Goal: Information Seeking & Learning: Check status

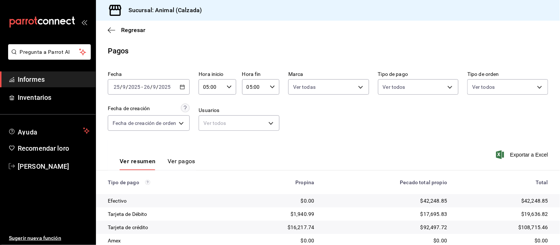
scroll to position [80, 0]
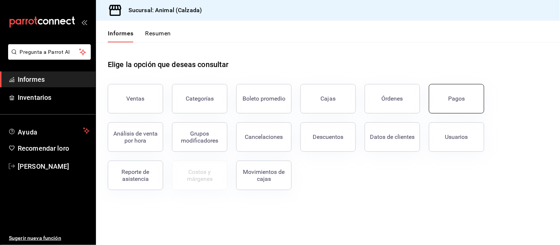
click at [467, 107] on button "Pagos" at bounding box center [456, 99] width 55 height 30
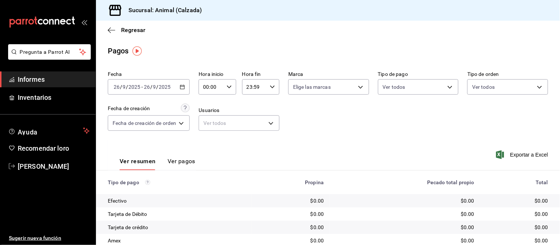
click at [225, 87] on div "00:00 Hora inicio" at bounding box center [217, 87] width 37 height 16
click at [188, 89] on div at bounding box center [280, 122] width 560 height 245
click at [185, 89] on icon "button" at bounding box center [182, 87] width 5 height 5
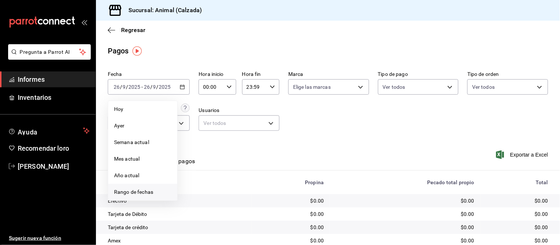
click at [145, 196] on span "Rango de fechas" at bounding box center [142, 193] width 57 height 8
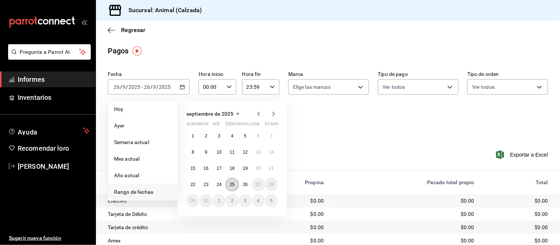
click at [231, 182] on font "25" at bounding box center [232, 184] width 5 height 5
click at [243, 185] on font "26" at bounding box center [245, 184] width 5 height 5
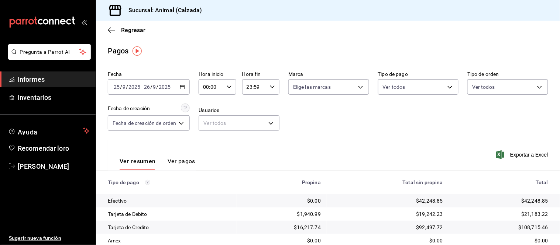
click at [228, 81] on div "00:00 Hora inicio" at bounding box center [217, 87] width 37 height 16
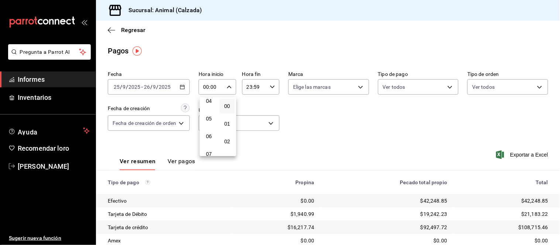
scroll to position [82, 0]
click at [212, 112] on span "05" at bounding box center [209, 113] width 7 height 6
type input "05:00"
click at [262, 87] on div at bounding box center [280, 122] width 560 height 245
click at [268, 85] on div "23:59 Hora fin" at bounding box center [260, 87] width 37 height 16
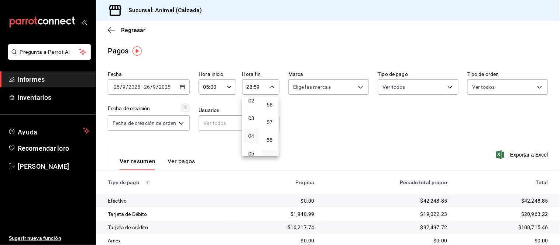
scroll to position [82, 0]
click at [254, 110] on span "05" at bounding box center [251, 113] width 7 height 6
click at [274, 108] on button "00" at bounding box center [270, 106] width 16 height 15
type input "05:00"
click at [319, 82] on div at bounding box center [280, 122] width 560 height 245
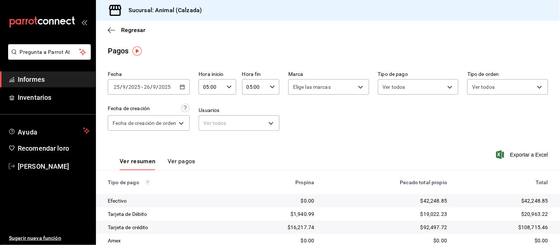
click at [322, 86] on body "Pregunta a Parrot AI Informes Inventarios Ayuda Recomendar loro Citlali Juárez …" at bounding box center [280, 122] width 560 height 245
click at [320, 105] on li "Ver todas" at bounding box center [327, 115] width 78 height 22
type input "e26472f3-9262-489d-bcba-4c6b034529c7"
checkbox input "true"
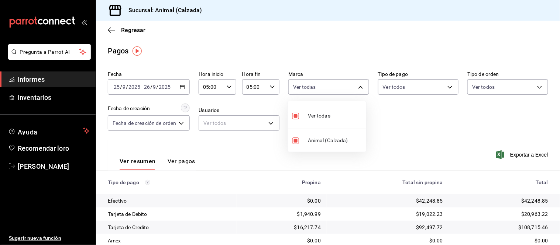
click at [405, 82] on div at bounding box center [280, 122] width 560 height 245
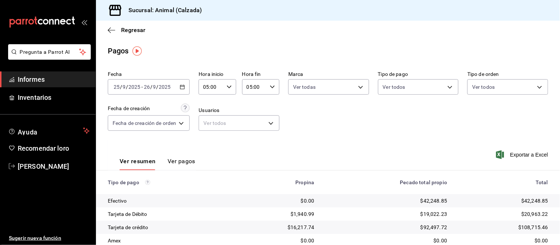
click at [405, 84] on body "Pregunta a Parrot AI Informes Inventarios Ayuda Recomendar loro Citlali Juárez …" at bounding box center [280, 122] width 560 height 245
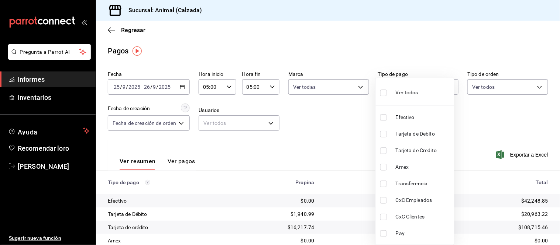
click at [407, 99] on div "Ver todos" at bounding box center [399, 92] width 38 height 16
type input "71d89c34-e359-4fcf-89cc-30b2b1e20b29,4005b239-9ab5-4f91-ae38-82730a713f54,af609…"
checkbox input "true"
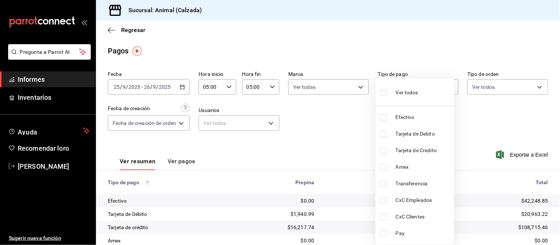
checkbox input "true"
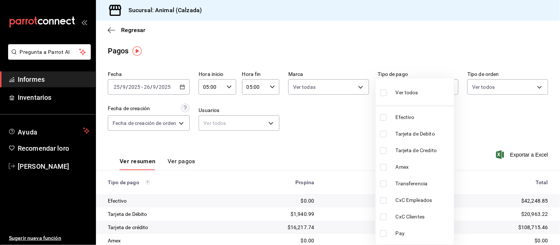
checkbox input "true"
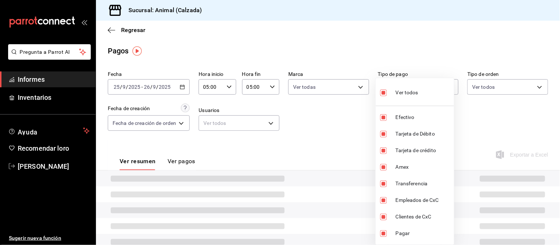
click at [517, 87] on div at bounding box center [280, 122] width 560 height 245
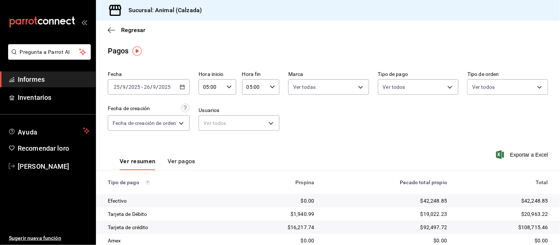
click at [505, 83] on body "Pregunta a Parrot AI Informes Inventarios Ayuda Recomendar loro Citlali Juárez …" at bounding box center [280, 122] width 560 height 245
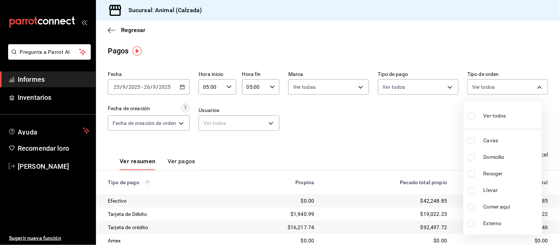
click at [495, 109] on div "Ver todos" at bounding box center [487, 115] width 38 height 16
type input "588630d3-b511-4bba-a729-32472510037f,54b7ae00-ca47-4ec1-b7ff-55842c0a2b62,92293…"
checkbox input "true"
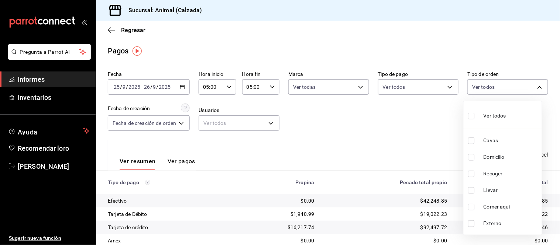
checkbox input "true"
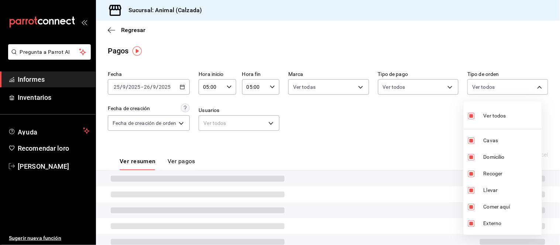
click at [422, 119] on div at bounding box center [280, 122] width 560 height 245
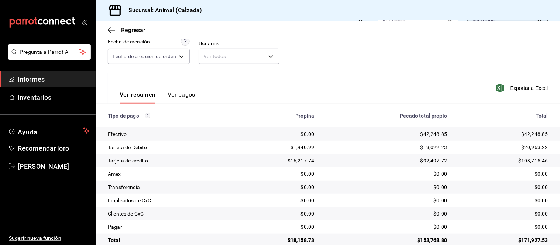
scroll to position [80, 0]
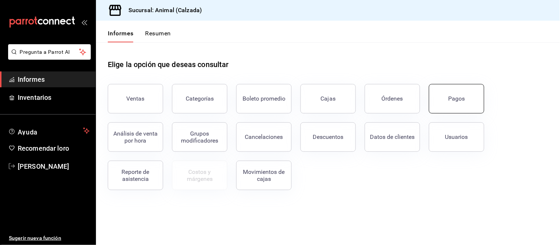
click at [443, 94] on button "Pagos" at bounding box center [456, 99] width 55 height 30
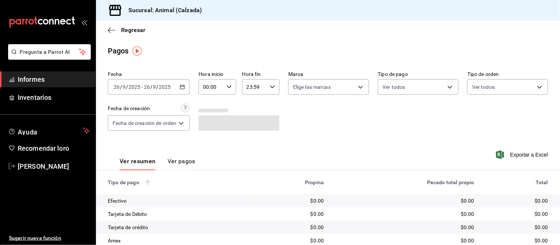
click at [186, 86] on div "2025-09-26 26 / 9 / 2025 - 2025-09-26 26 / 9 / 2025" at bounding box center [149, 87] width 82 height 16
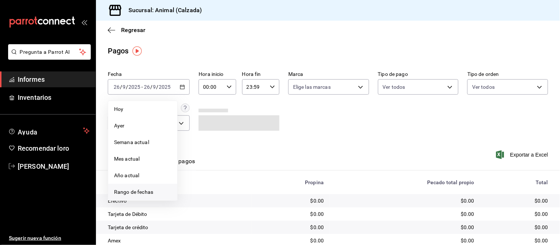
click at [156, 194] on span "Rango de fechas" at bounding box center [142, 193] width 57 height 8
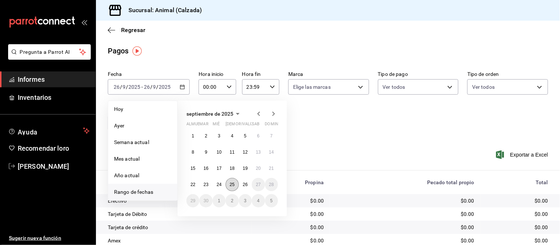
drag, startPoint x: 233, startPoint y: 186, endPoint x: 237, endPoint y: 186, distance: 4.1
click at [233, 186] on font "25" at bounding box center [232, 184] width 5 height 5
click at [251, 188] on button "26" at bounding box center [245, 184] width 13 height 13
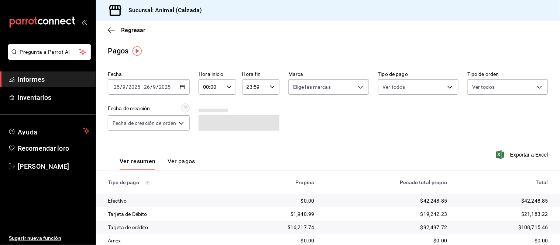
click at [231, 86] on icon "button" at bounding box center [229, 87] width 5 height 5
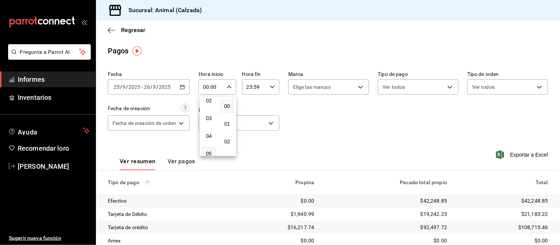
click at [208, 154] on font "05" at bounding box center [209, 154] width 6 height 6
type input "05:00"
click at [254, 87] on div at bounding box center [280, 122] width 560 height 245
click at [270, 87] on icon "button" at bounding box center [272, 87] width 5 height 5
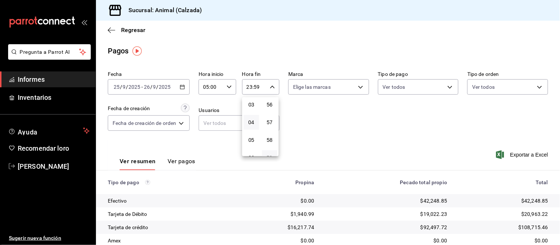
scroll to position [75, 0]
click at [256, 118] on button "05" at bounding box center [252, 120] width 16 height 15
click at [268, 105] on font "00" at bounding box center [270, 106] width 6 height 6
type input "05:00"
click at [348, 85] on div at bounding box center [280, 122] width 560 height 245
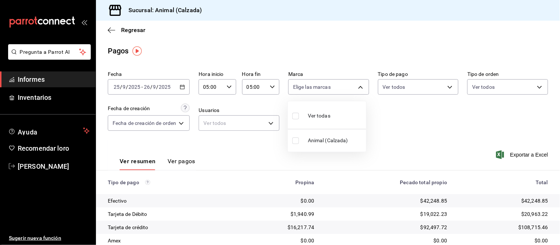
click at [348, 85] on body "Pregunta a Parrot AI Informes Inventarios Ayuda Recomendar loro Citlali Juárez …" at bounding box center [280, 122] width 560 height 245
click at [324, 107] on div "Ver todas" at bounding box center [311, 115] width 38 height 16
type input "e26472f3-9262-489d-bcba-4c6b034529c7"
checkbox input "true"
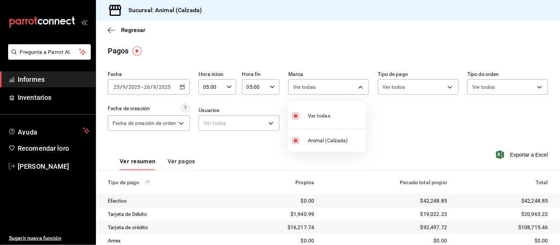
click at [395, 87] on div at bounding box center [280, 122] width 560 height 245
click at [395, 89] on body "Pregunta a Parrot AI Informes Inventarios Ayuda Recomendar loro Citlali Juárez …" at bounding box center [280, 122] width 560 height 245
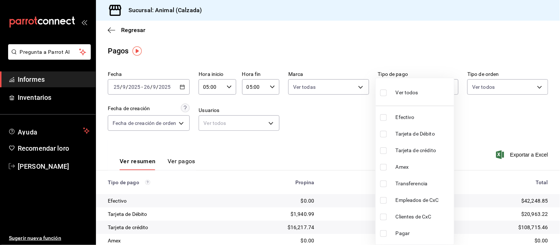
click at [398, 91] on font "Ver todos" at bounding box center [407, 93] width 23 height 6
type input "71d89c34-e359-4fcf-89cc-30b2b1e20b29,4005b239-9ab5-4f91-ae38-82730a713f54,af609…"
checkbox input "true"
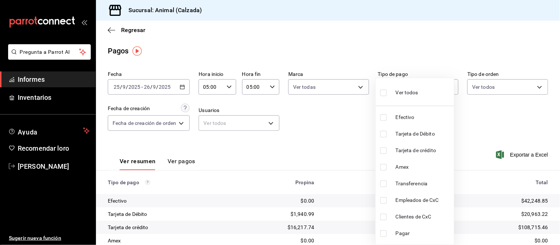
checkbox input "true"
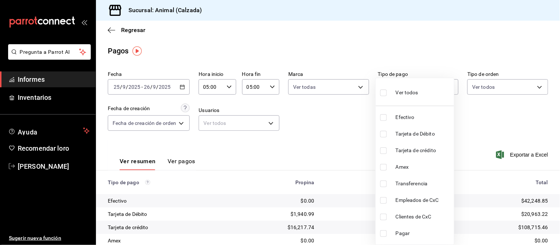
checkbox input "true"
click at [478, 84] on div at bounding box center [280, 122] width 560 height 245
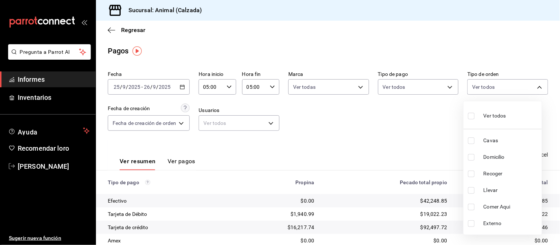
click at [489, 87] on body "Pregunta a Parrot AI Informes Inventarios Ayuda Recomendar loro Citlali Juárez …" at bounding box center [280, 122] width 560 height 245
click at [468, 116] on input "checkbox" at bounding box center [471, 116] width 7 height 7
checkbox input "true"
type input "588630d3-b511-4bba-a729-32472510037f,54b7ae00-ca47-4ec1-b7ff-55842c0a2b62,92293…"
checkbox input "true"
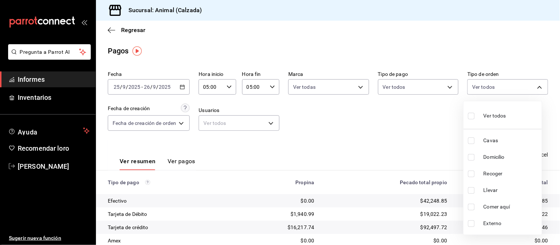
checkbox input "true"
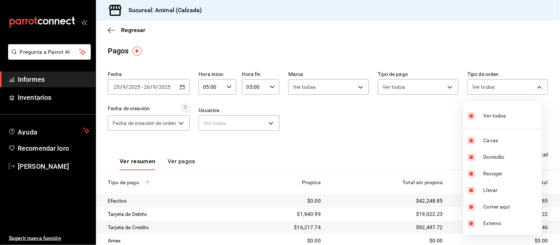
click at [401, 117] on div at bounding box center [280, 122] width 560 height 245
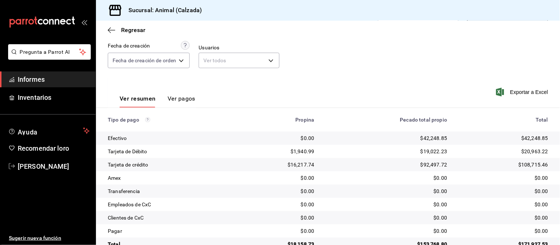
scroll to position [80, 0]
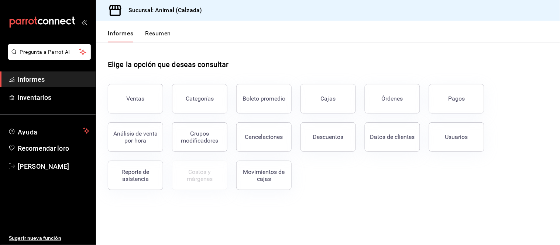
click at [461, 94] on button "Pagos" at bounding box center [456, 99] width 55 height 30
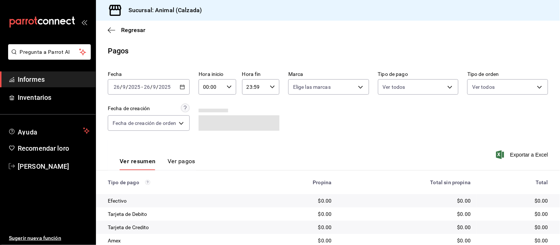
click at [179, 84] on div "2025-09-26 26 / 9 / 2025 - 2025-09-26 26 / 9 / 2025" at bounding box center [149, 87] width 82 height 16
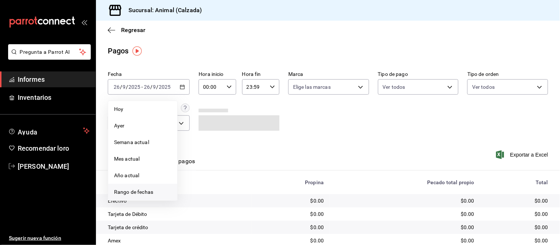
click at [145, 190] on font "Rango de fechas" at bounding box center [133, 192] width 39 height 6
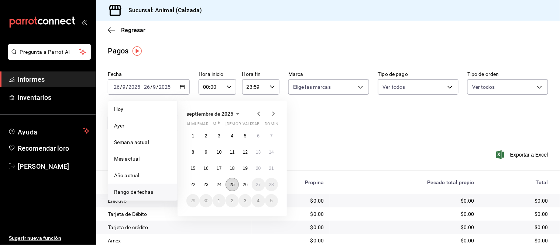
click at [227, 183] on button "25" at bounding box center [232, 184] width 13 height 13
click at [242, 183] on button "26" at bounding box center [245, 184] width 13 height 13
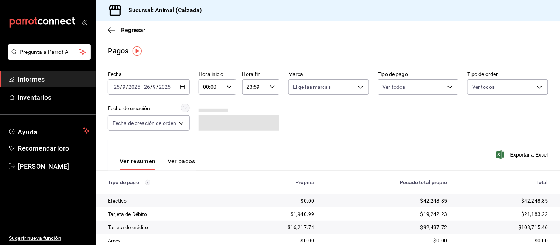
click at [227, 90] on div "00:00 Hora inicio" at bounding box center [217, 87] width 37 height 16
drag, startPoint x: 207, startPoint y: 150, endPoint x: 236, endPoint y: 129, distance: 35.4
click at [207, 151] on font "05" at bounding box center [209, 154] width 6 height 6
type input "05:00"
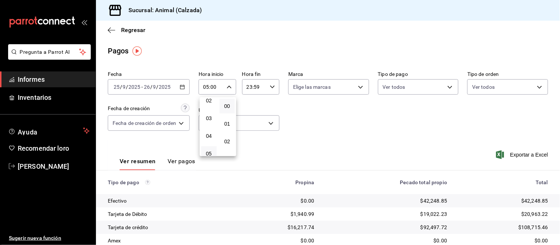
click at [256, 87] on div at bounding box center [280, 122] width 560 height 245
click at [262, 87] on input "23:59" at bounding box center [254, 87] width 25 height 15
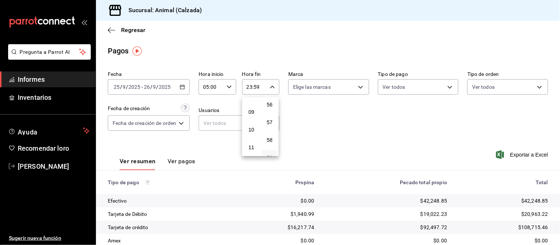
scroll to position [75, 0]
click at [255, 116] on button "05" at bounding box center [252, 120] width 16 height 15
click at [273, 105] on button "00" at bounding box center [270, 106] width 16 height 15
type input "05:00"
click at [332, 87] on div at bounding box center [280, 122] width 560 height 245
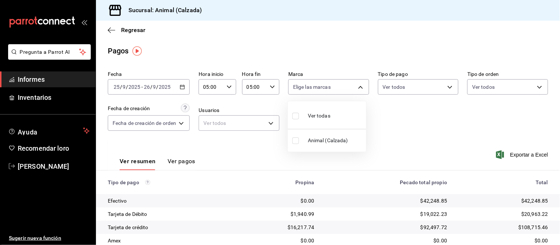
click at [332, 87] on body "Pregunta a Parrot AI Informes Inventarios Ayuda Recomendar loro Citlali Juárez …" at bounding box center [280, 122] width 560 height 245
click at [327, 116] on font "Ver todas" at bounding box center [319, 116] width 23 height 6
type input "e26472f3-9262-489d-bcba-4c6b034529c7"
checkbox input "true"
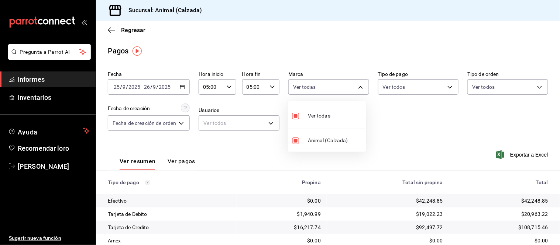
click at [408, 92] on div at bounding box center [280, 122] width 560 height 245
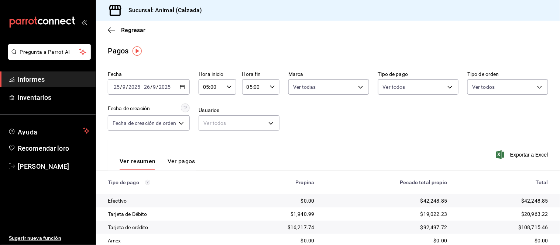
click at [414, 87] on body "Pregunta a Parrot AI Informes Inventarios Ayuda Recomendar loro Citlali Juárez …" at bounding box center [280, 122] width 560 height 245
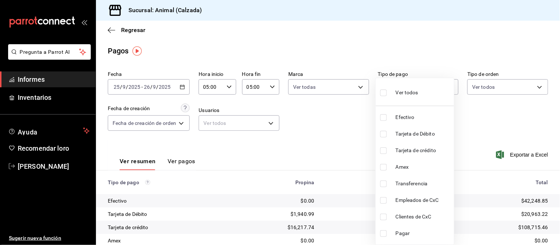
click at [410, 90] on font "Ver todos" at bounding box center [407, 93] width 23 height 6
type input "71d89c34-e359-4fcf-89cc-30b2b1e20b29,4005b239-9ab5-4f91-ae38-82730a713f54,af609…"
checkbox input "true"
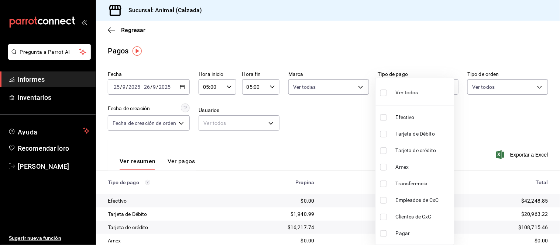
checkbox input "true"
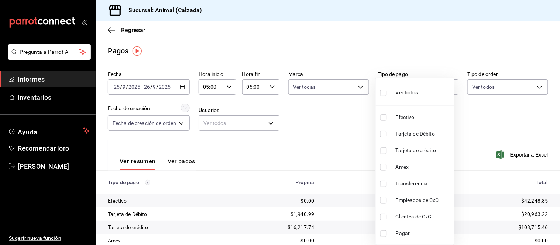
checkbox input "true"
click at [522, 84] on div at bounding box center [280, 122] width 560 height 245
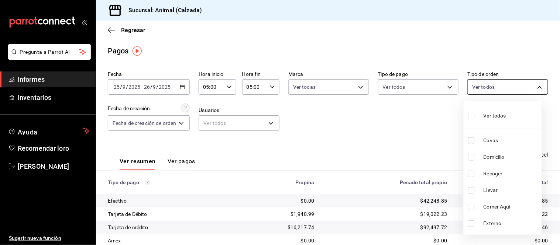
click at [515, 89] on body "Pregunta a Parrot AI Informes Inventarios Ayuda Recomendar loro Citlali Juárez …" at bounding box center [280, 122] width 560 height 245
click at [502, 108] on div "Ver todos" at bounding box center [487, 115] width 38 height 16
type input "588630d3-b511-4bba-a729-32472510037f,54b7ae00-ca47-4ec1-b7ff-55842c0a2b62,92293…"
checkbox input "true"
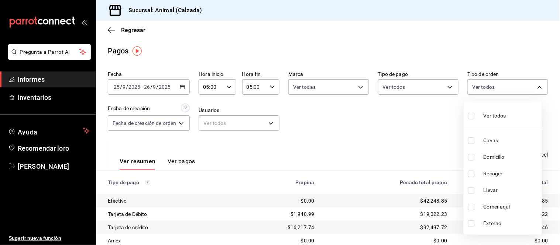
checkbox input "true"
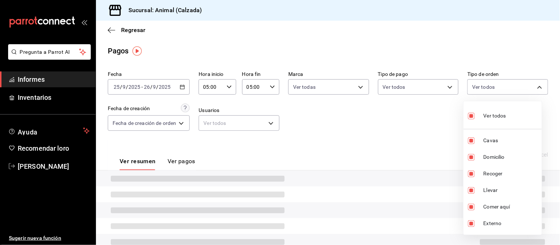
click at [407, 106] on div at bounding box center [280, 122] width 560 height 245
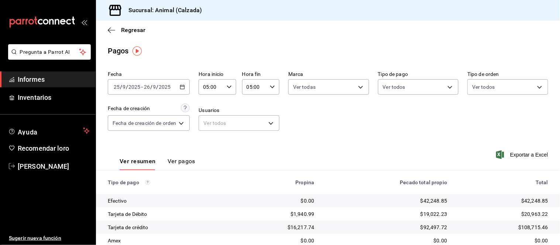
click at [137, 88] on input "2025" at bounding box center [134, 87] width 13 height 6
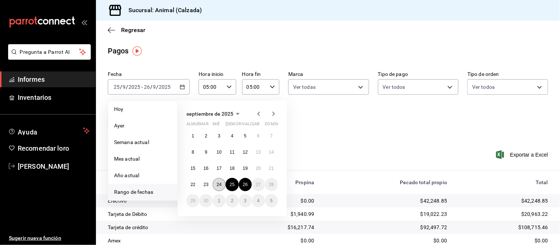
click at [222, 182] on button "24" at bounding box center [219, 184] width 13 height 13
click at [233, 187] on font "25" at bounding box center [232, 184] width 5 height 5
type input "00:00"
type input "23:59"
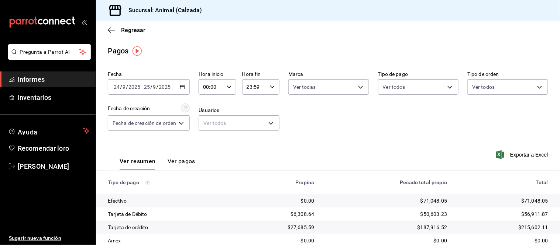
click at [231, 87] on icon "button" at bounding box center [229, 87] width 5 height 5
click at [210, 111] on font "05" at bounding box center [209, 113] width 6 height 6
type input "05:00"
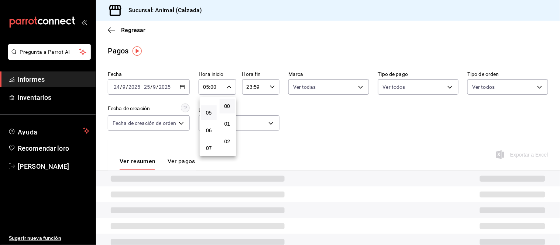
click at [263, 86] on div at bounding box center [280, 122] width 560 height 245
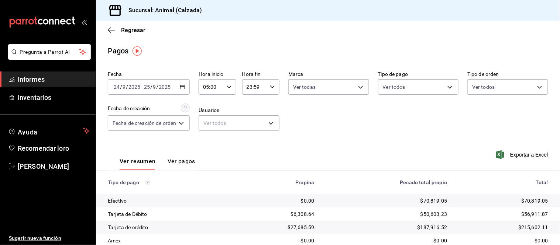
click at [263, 86] on input "23:59" at bounding box center [254, 87] width 25 height 15
click at [255, 120] on button "05" at bounding box center [252, 120] width 16 height 15
click at [270, 108] on font "00" at bounding box center [270, 106] width 6 height 6
type input "05:00"
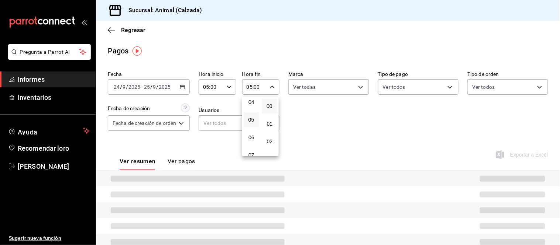
click at [320, 85] on div at bounding box center [280, 122] width 560 height 245
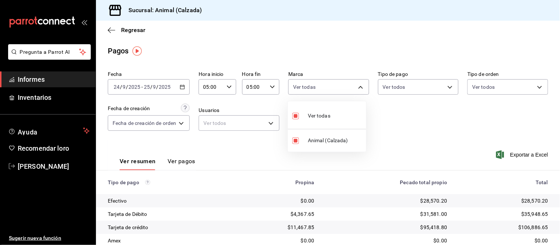
click at [323, 87] on body "Pregunta a Parrot AI Informes Inventarios Ayuda Recomendar loro Citlali Juárez …" at bounding box center [280, 122] width 560 height 245
click at [418, 116] on div at bounding box center [280, 122] width 560 height 245
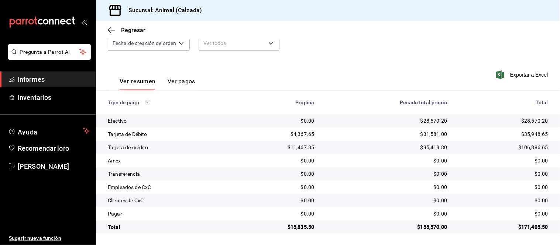
scroll to position [80, 0]
click at [250, 32] on div "Sucursal: Animal (Calzada) Regresar Pagos Fecha 2025-09-24 24 / 9 / 2025 - 2025…" at bounding box center [328, 122] width 464 height 245
drag, startPoint x: 268, startPoint y: 55, endPoint x: 295, endPoint y: 69, distance: 30.6
click at [285, 65] on div "Fecha 2025-09-24 24 / 9 / 2025 - 2025-09-25 25 / 9 / 2025 Hora inicio 05:00 Hor…" at bounding box center [328, 111] width 464 height 246
click at [365, 134] on tbody "Efectivo $0.00 $28,570.20 $28,570.20 Tarjeta de Débito $4,367.65 $31,581.00 $35…" at bounding box center [328, 174] width 464 height 120
